Goal: Information Seeking & Learning: Learn about a topic

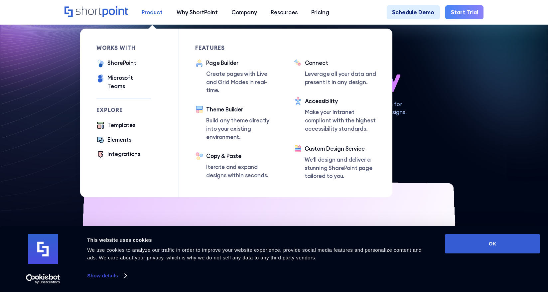
scroll to position [32, 0]
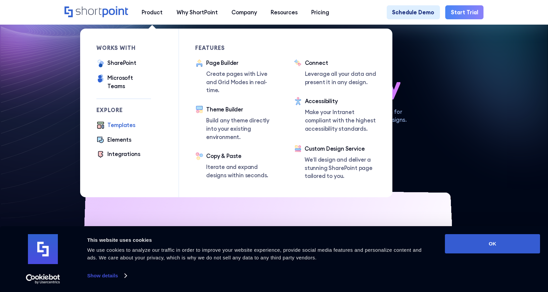
click at [117, 121] on div "Templates" at bounding box center [121, 125] width 28 height 8
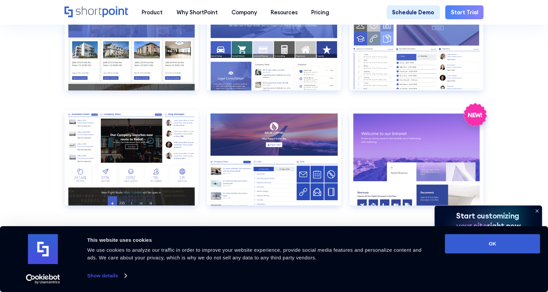
scroll to position [777, 0]
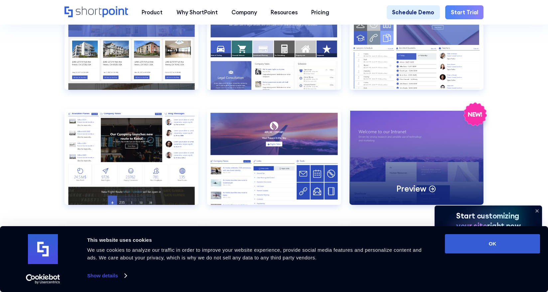
click at [422, 151] on div "Preview" at bounding box center [416, 157] width 134 height 96
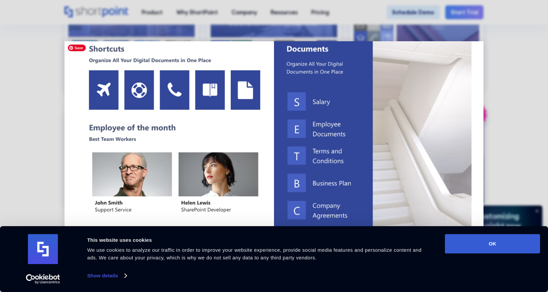
scroll to position [257, 0]
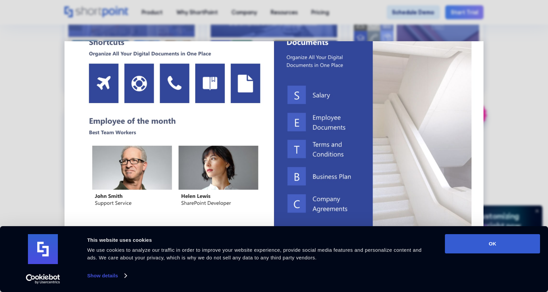
click at [112, 122] on img at bounding box center [273, 195] width 419 height 822
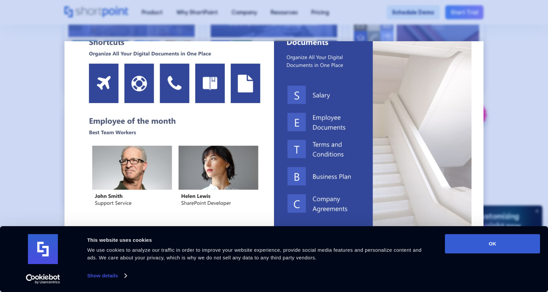
click at [53, 117] on div at bounding box center [274, 146] width 548 height 292
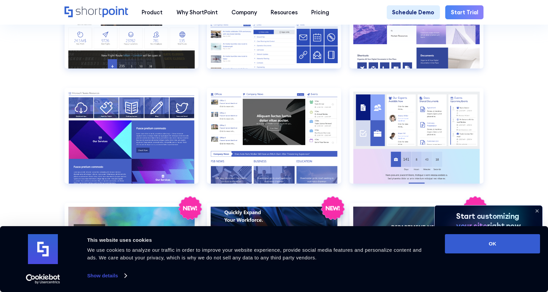
scroll to position [924, 0]
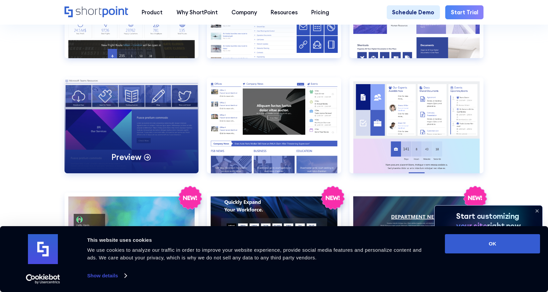
click at [102, 122] on div "Preview" at bounding box center [131, 125] width 134 height 96
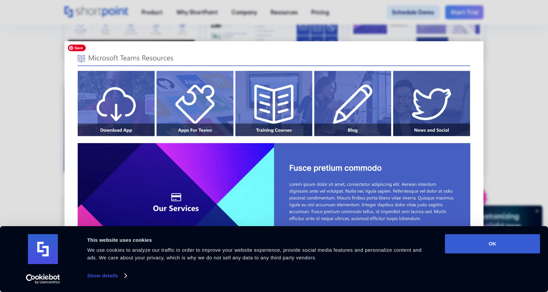
scroll to position [258, 0]
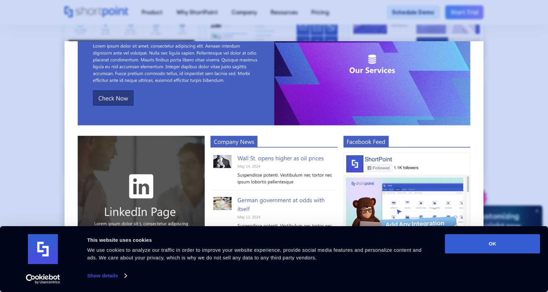
click at [26, 105] on div at bounding box center [274, 146] width 548 height 292
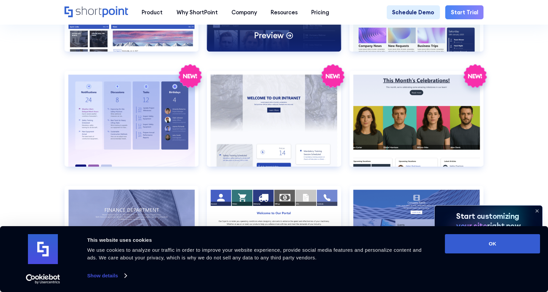
scroll to position [1162, 0]
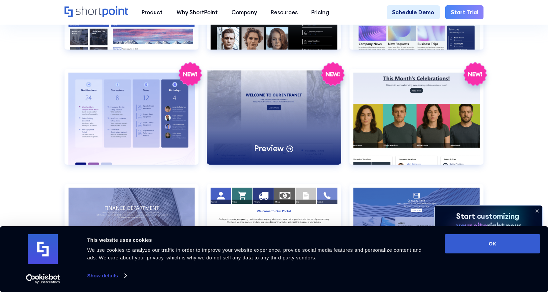
click at [257, 96] on div "Preview" at bounding box center [274, 117] width 134 height 96
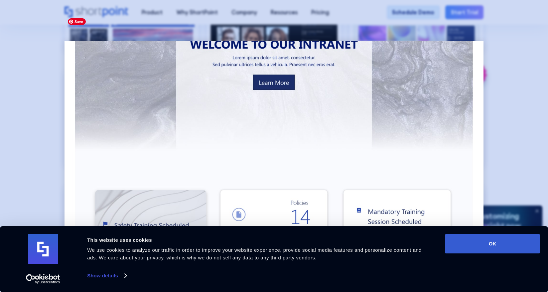
scroll to position [76, 0]
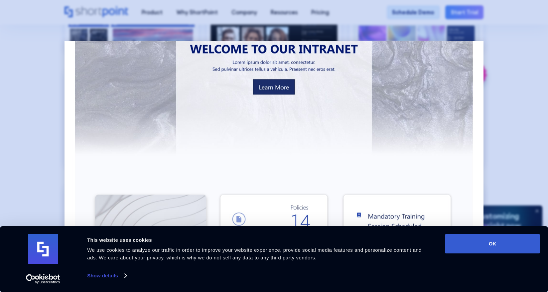
click at [49, 85] on div at bounding box center [274, 146] width 548 height 292
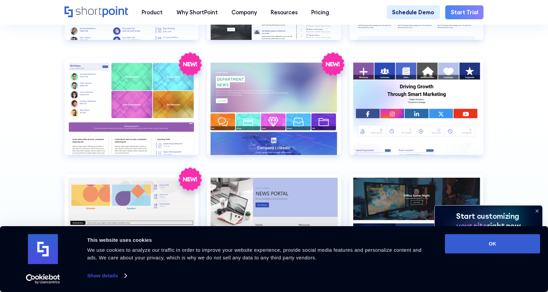
scroll to position [1518, 0]
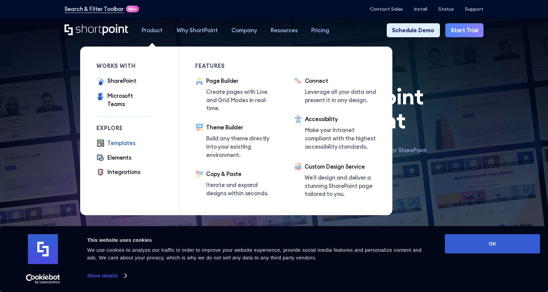
click at [123, 139] on div "Templates" at bounding box center [121, 143] width 28 height 8
click at [125, 153] on div "Elements" at bounding box center [119, 157] width 24 height 8
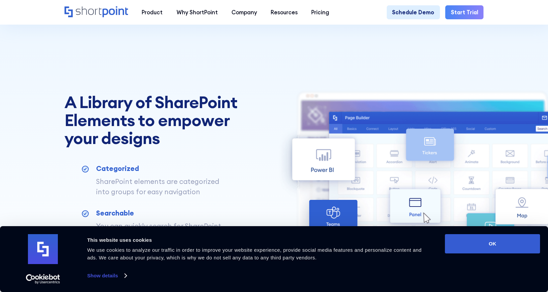
scroll to position [237, 0]
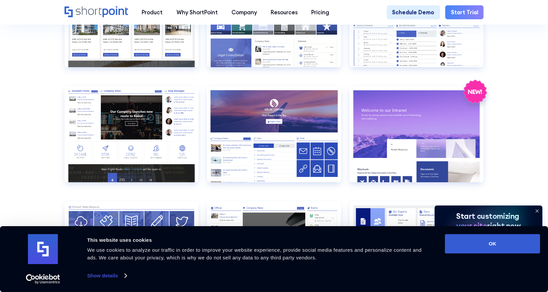
scroll to position [800, 0]
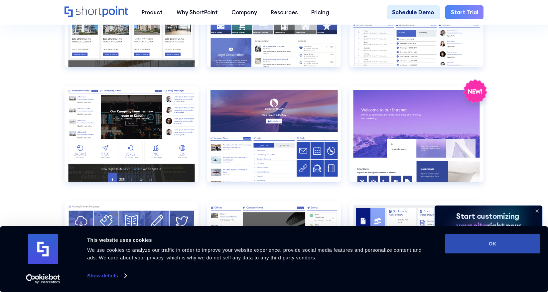
click at [494, 240] on button "OK" at bounding box center [492, 243] width 95 height 19
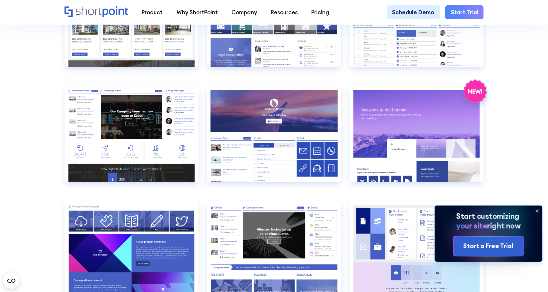
scroll to position [0, 0]
click at [536, 210] on icon at bounding box center [536, 210] width 11 height 11
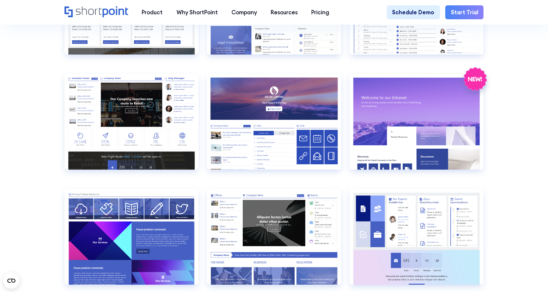
scroll to position [800, 0]
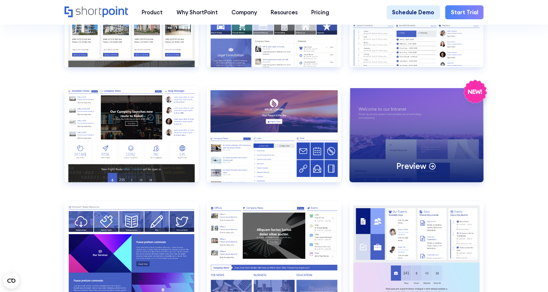
click at [438, 130] on div "Preview" at bounding box center [416, 134] width 134 height 96
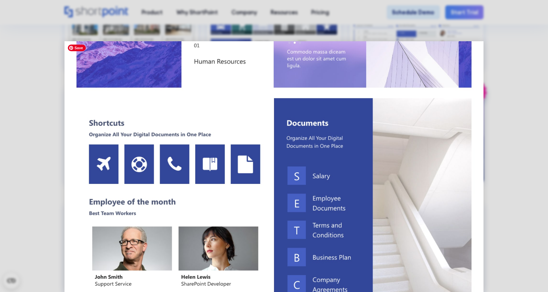
scroll to position [0, 0]
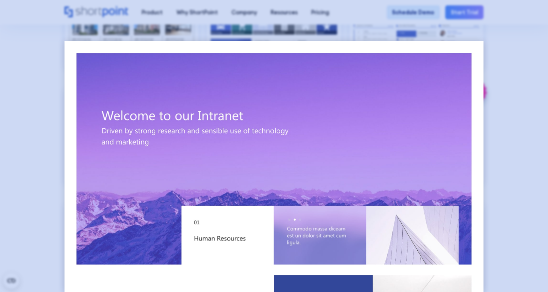
click at [524, 147] on div at bounding box center [274, 146] width 548 height 292
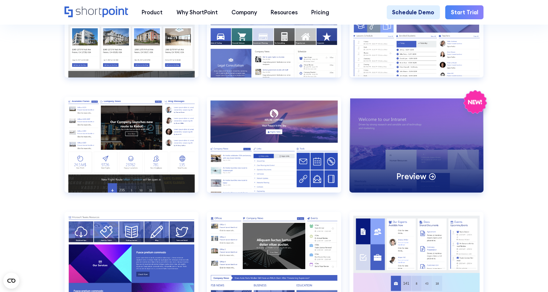
click at [430, 130] on div "Preview" at bounding box center [416, 145] width 134 height 96
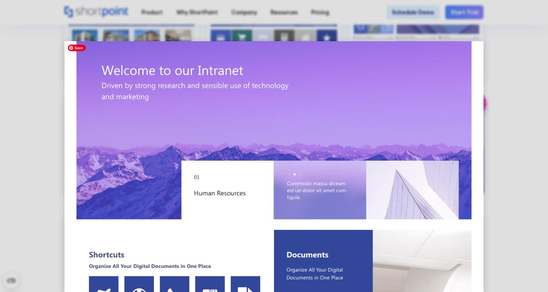
scroll to position [0, 0]
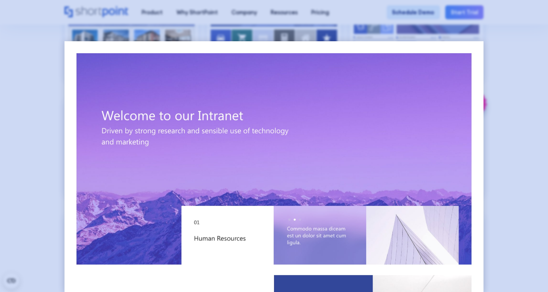
click at [540, 95] on div at bounding box center [274, 146] width 548 height 292
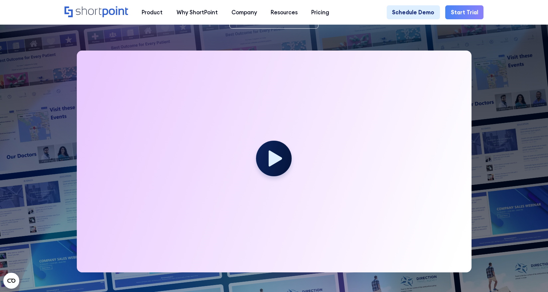
scroll to position [169, 0]
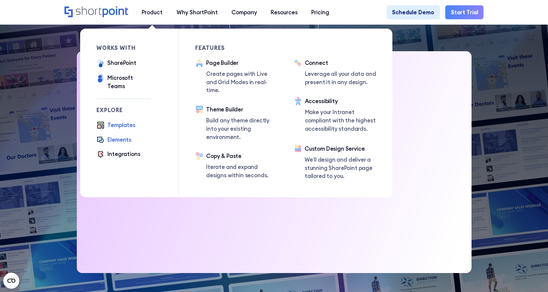
click at [122, 136] on div "Elements" at bounding box center [119, 140] width 24 height 8
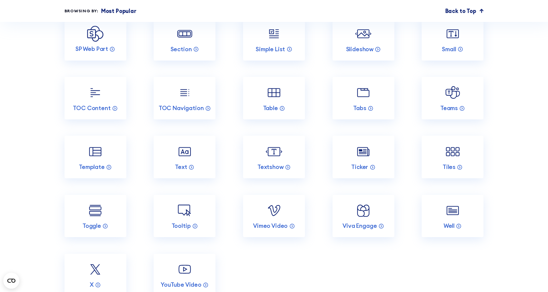
scroll to position [1218, 0]
